Goal: Navigation & Orientation: Find specific page/section

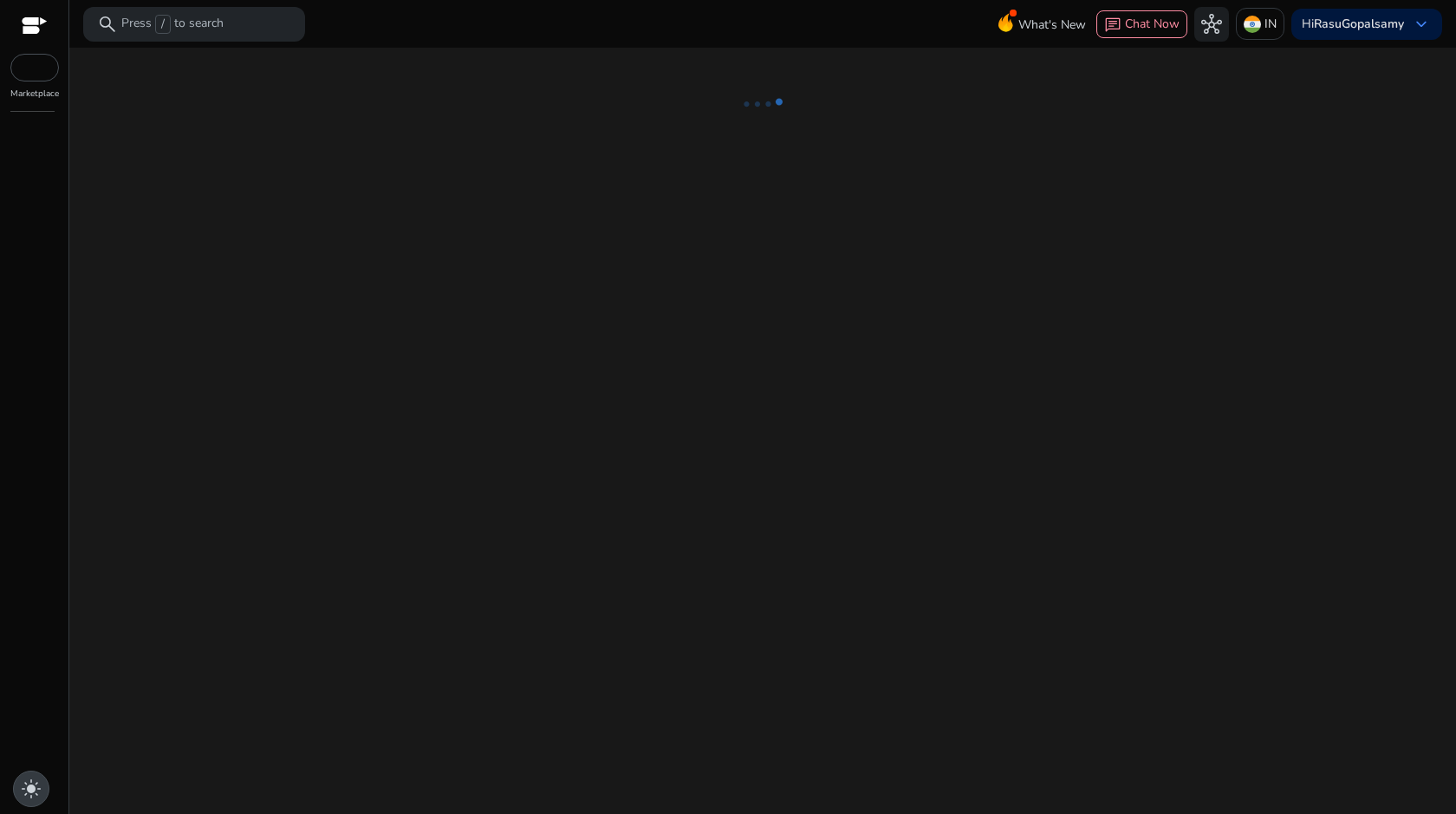
click at [43, 790] on div "light_mode" at bounding box center [31, 788] width 36 height 36
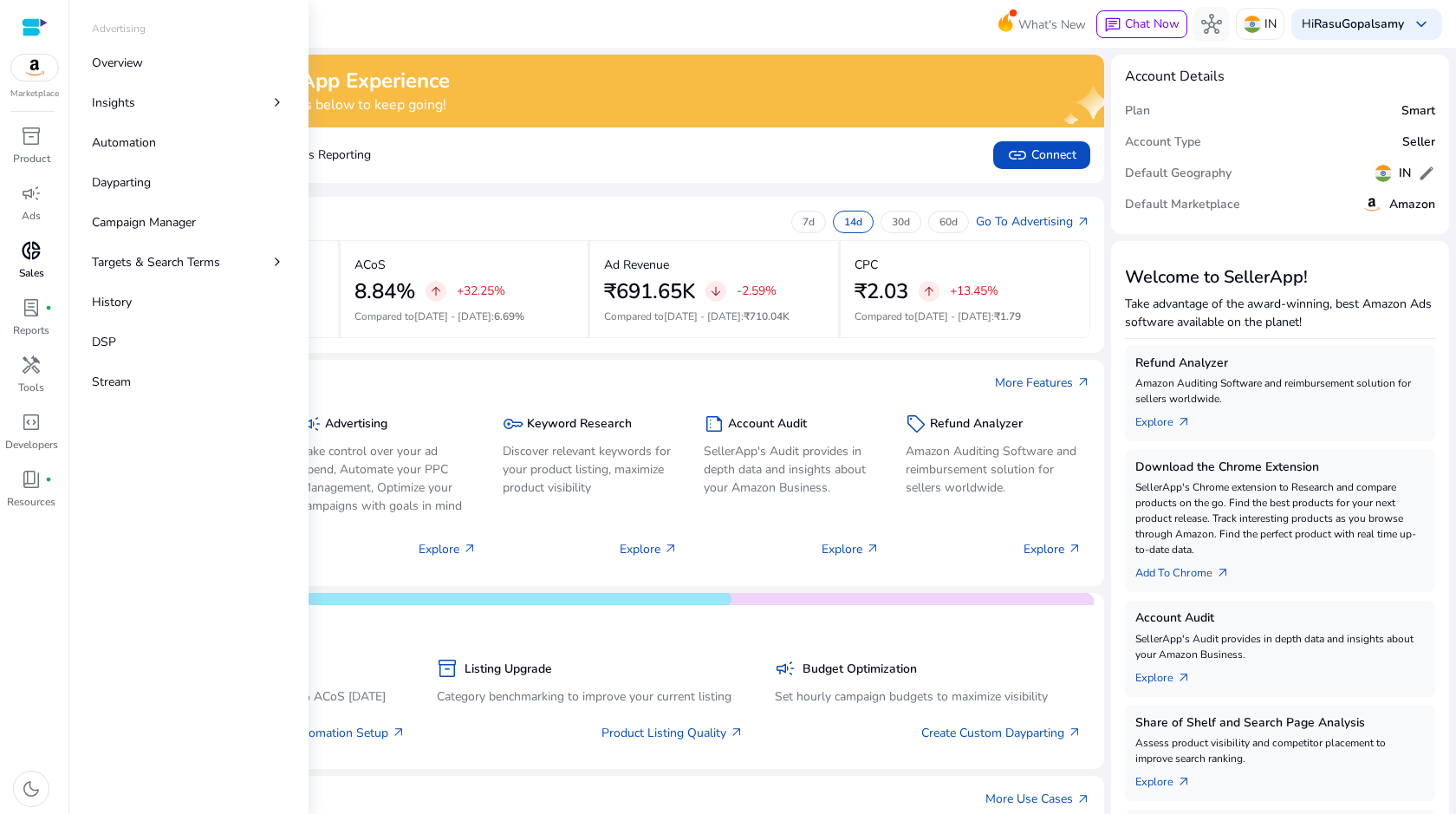
click at [37, 243] on span "donut_small" at bounding box center [32, 251] width 21 height 21
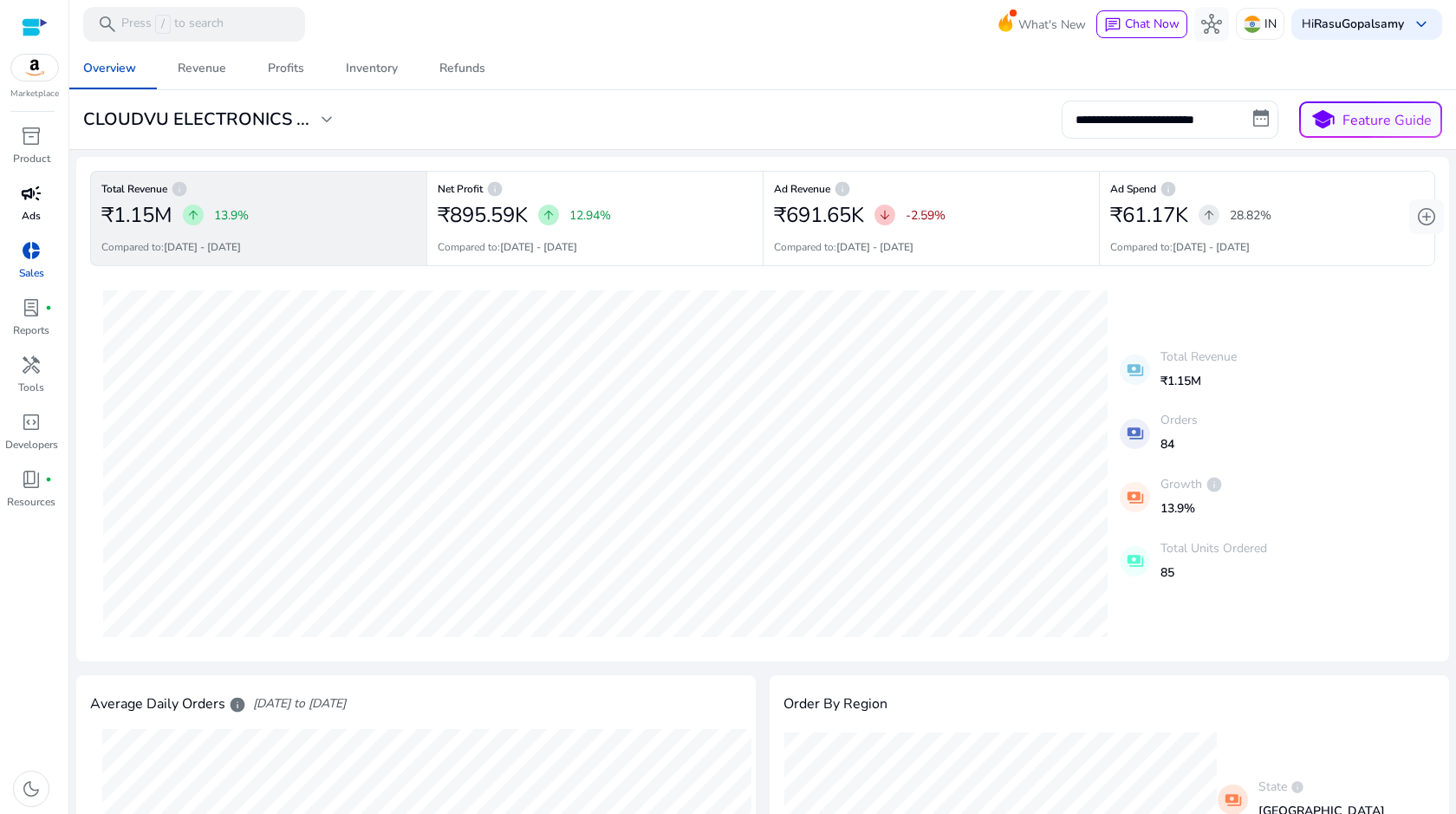
click at [51, 200] on div "campaign" at bounding box center [31, 192] width 49 height 27
